Goal: Information Seeking & Learning: Learn about a topic

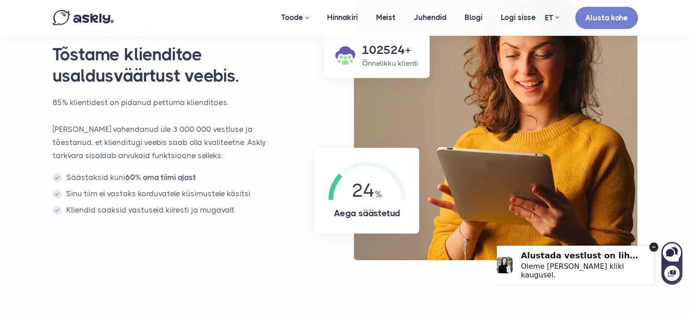
scroll to position [665, 0]
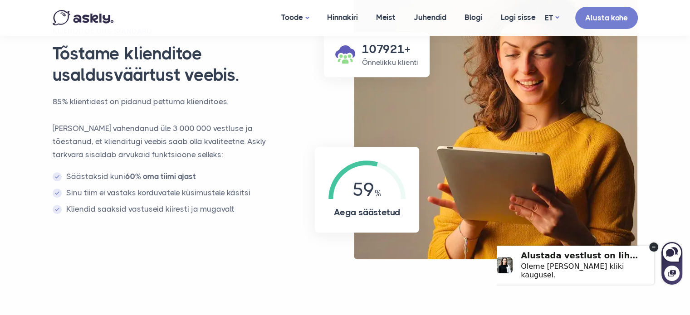
click at [208, 122] on p "Oleme vahendanud üle 3 000 000 vestluse ja tõestanud, et klienditugi veebis saa…" at bounding box center [169, 141] width 233 height 39
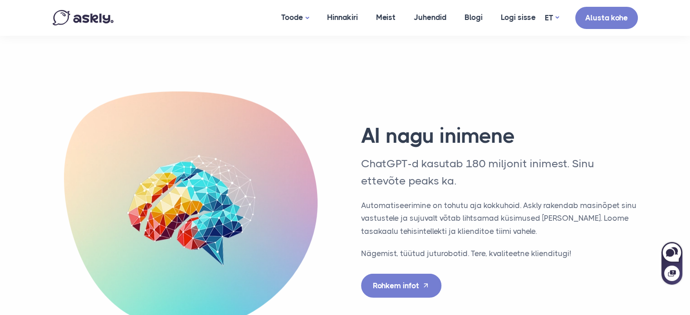
scroll to position [2472, 0]
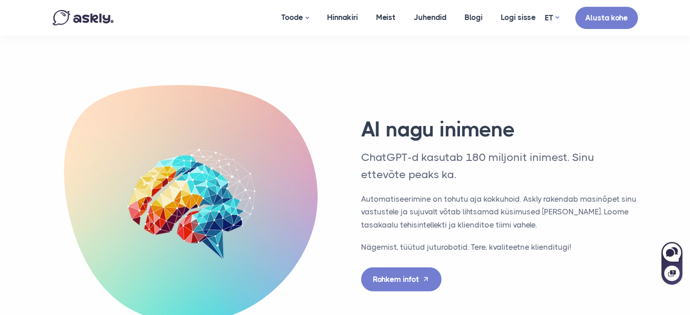
click at [464, 139] on div "AI nagu inimene ChatGPT-d kasutab 180 miljonit inimest. Sinu ettevõte peaks ka.…" at bounding box center [499, 204] width 309 height 175
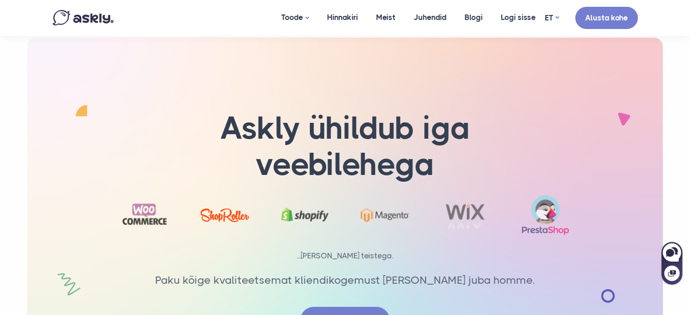
scroll to position [2835, 0]
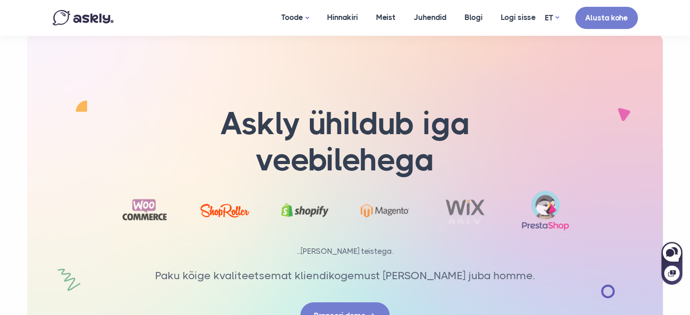
click at [509, 106] on h1 "Askly ühildub iga veebilehega" at bounding box center [345, 142] width 386 height 73
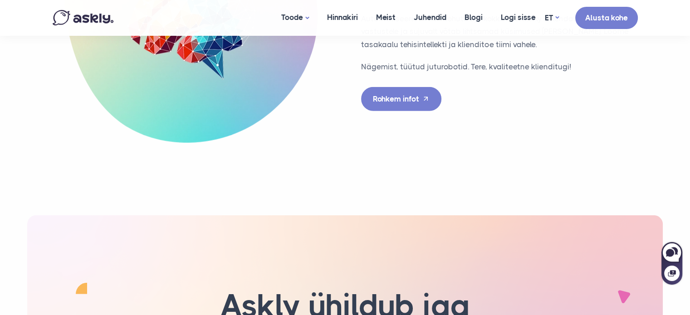
scroll to position [2608, 0]
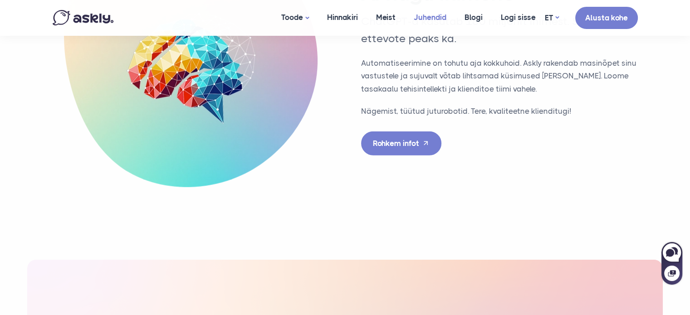
click at [438, 23] on link "Juhendid" at bounding box center [430, 17] width 51 height 35
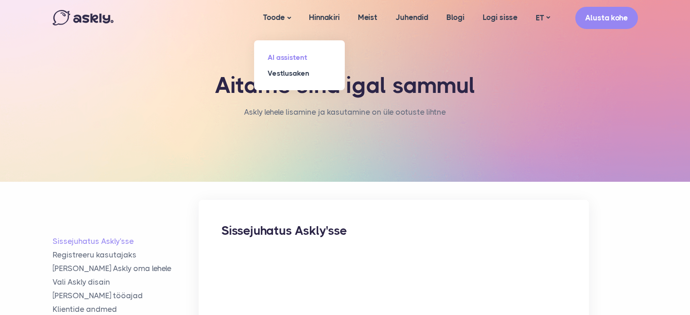
click at [287, 55] on link "AI assistent" at bounding box center [299, 57] width 91 height 16
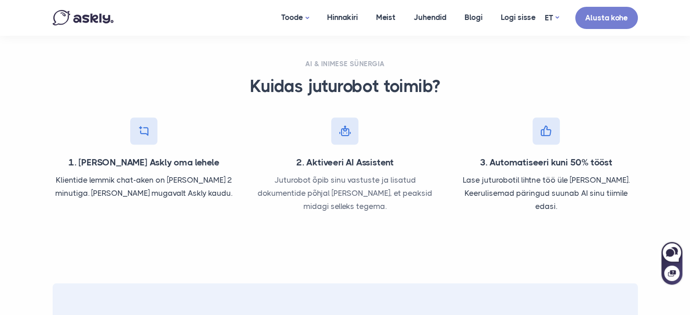
scroll to position [908, 0]
click at [356, 229] on div "AI & inimese sünergia Kuidas juturobot toimib? 1. [PERSON_NAME] oma lehele Klie…" at bounding box center [345, 140] width 599 height 224
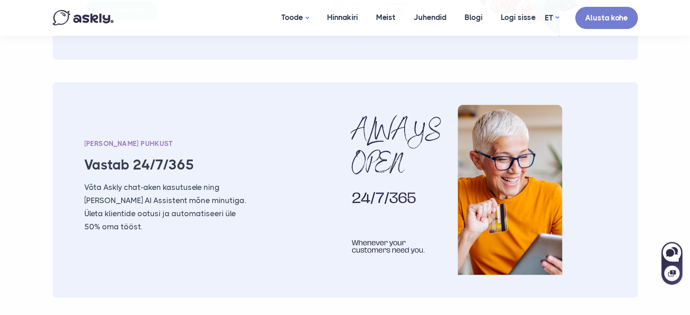
scroll to position [1755, 0]
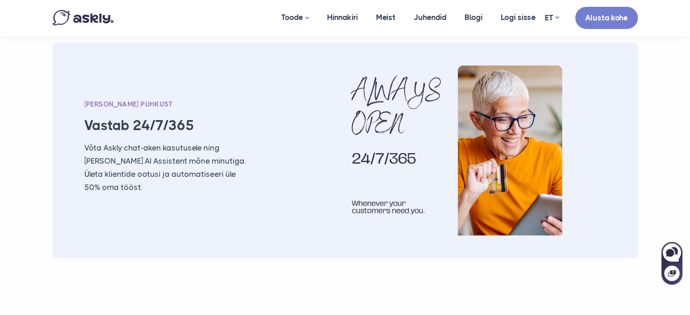
click at [143, 121] on h3 "Vastab 24/7/365" at bounding box center [166, 126] width 165 height 18
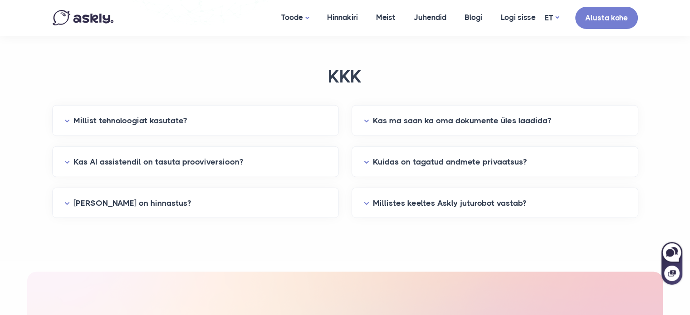
scroll to position [2269, 0]
click at [229, 233] on div "KKK Millist tehnoloogiat kasutate? Askly kasutab uusimat ChatGPT 4.0 mudelit, e…" at bounding box center [345, 159] width 599 height 204
click at [516, 59] on div "KKK Millist tehnoloogiat kasutate? Askly kasutab uusimat ChatGPT 4.0 mudelit, e…" at bounding box center [345, 159] width 599 height 204
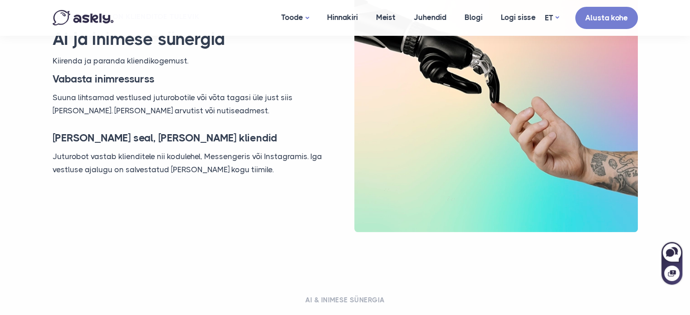
scroll to position [635, 0]
